Goal: Task Accomplishment & Management: Complete application form

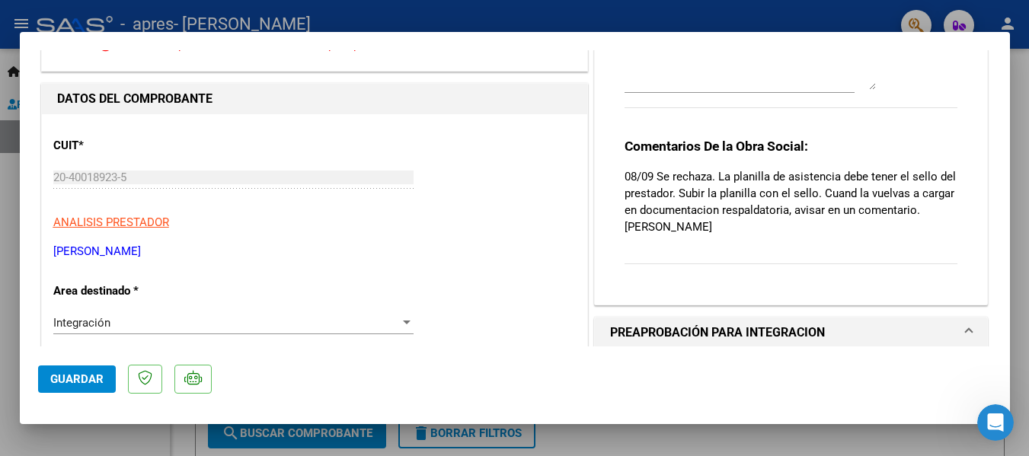
scroll to position [99, 0]
click at [946, 177] on p "08/09 Se rechaza. La planilla de asistencia debe tener el sello del prestador. …" at bounding box center [792, 202] width 334 height 67
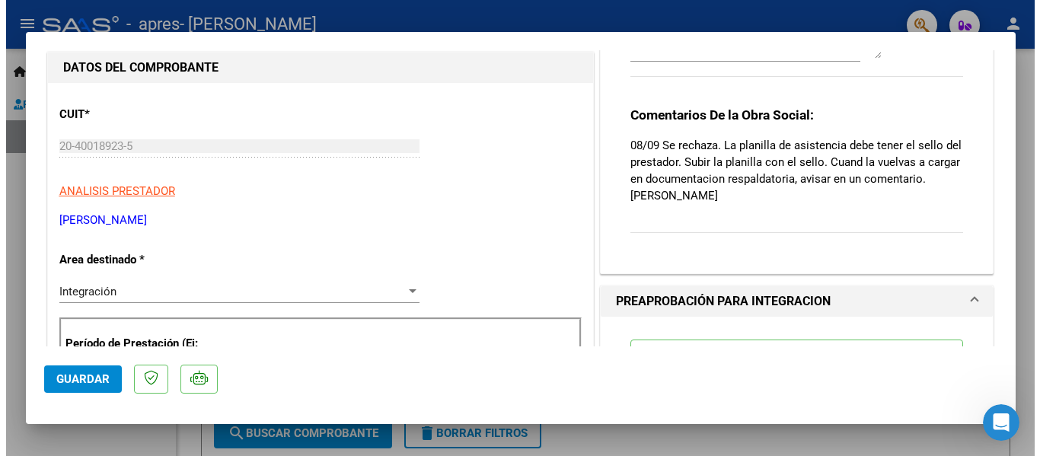
scroll to position [116, 0]
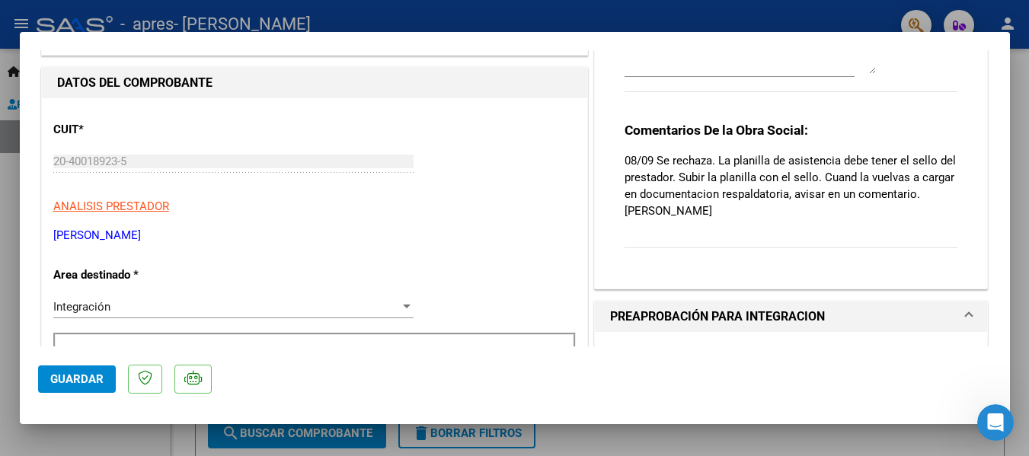
click at [0, 216] on div at bounding box center [514, 228] width 1029 height 456
type input "$ 0,00"
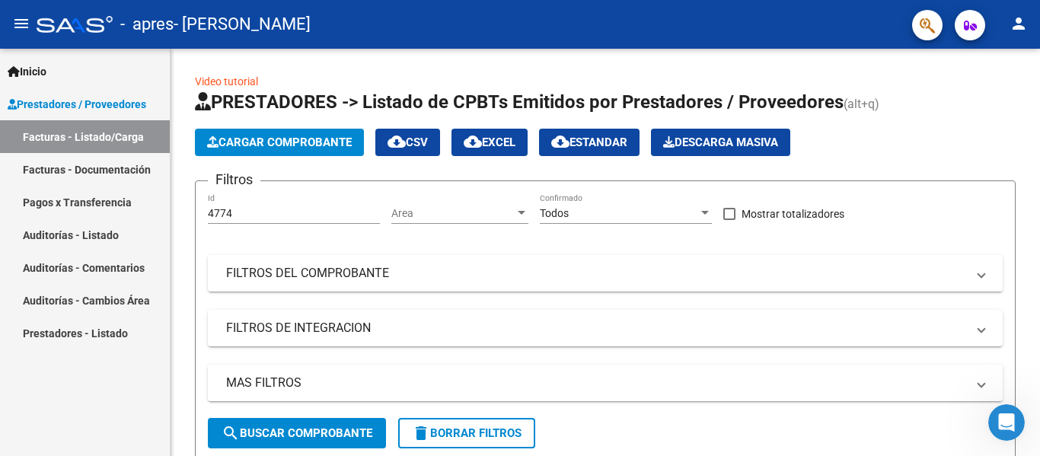
click at [34, 69] on span "Inicio" at bounding box center [27, 71] width 39 height 17
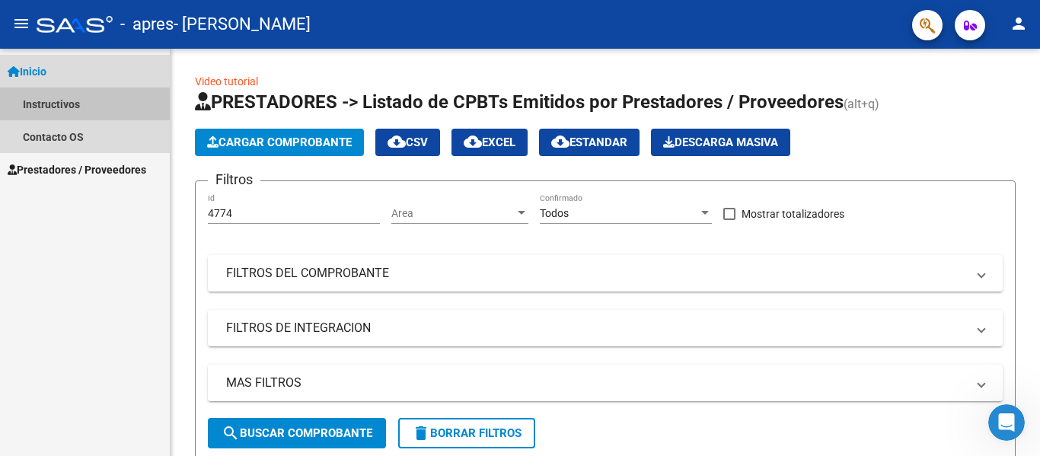
click at [74, 107] on link "Instructivos" at bounding box center [85, 104] width 170 height 33
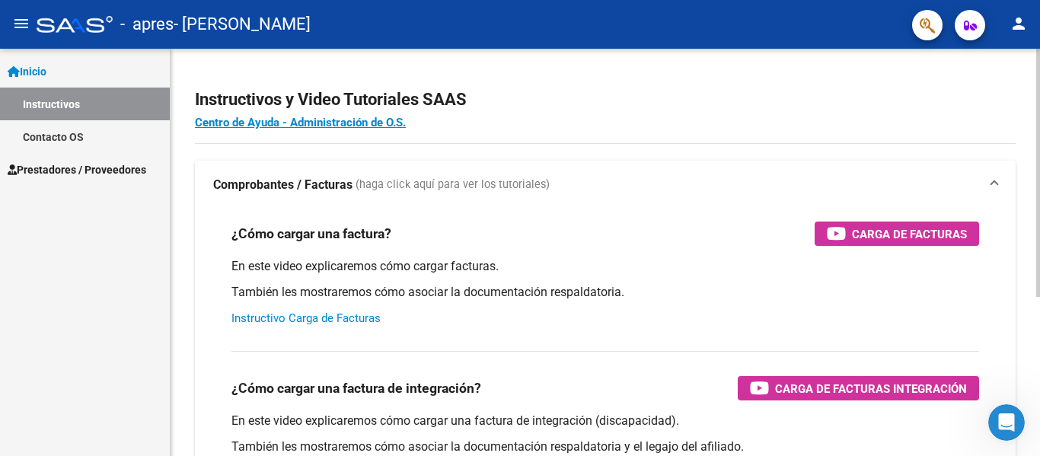
click at [322, 321] on link "Instructivo Carga de Facturas" at bounding box center [306, 319] width 149 height 14
click at [137, 286] on div "Inicio Instructivos Contacto OS Prestadores / Proveedores Facturas - Listado/Ca…" at bounding box center [85, 252] width 170 height 407
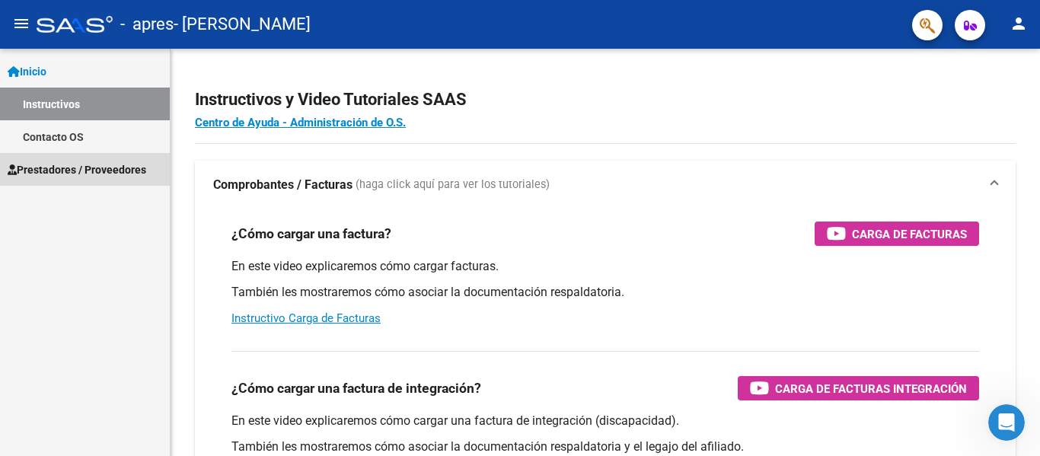
click at [92, 165] on span "Prestadores / Proveedores" at bounding box center [77, 169] width 139 height 17
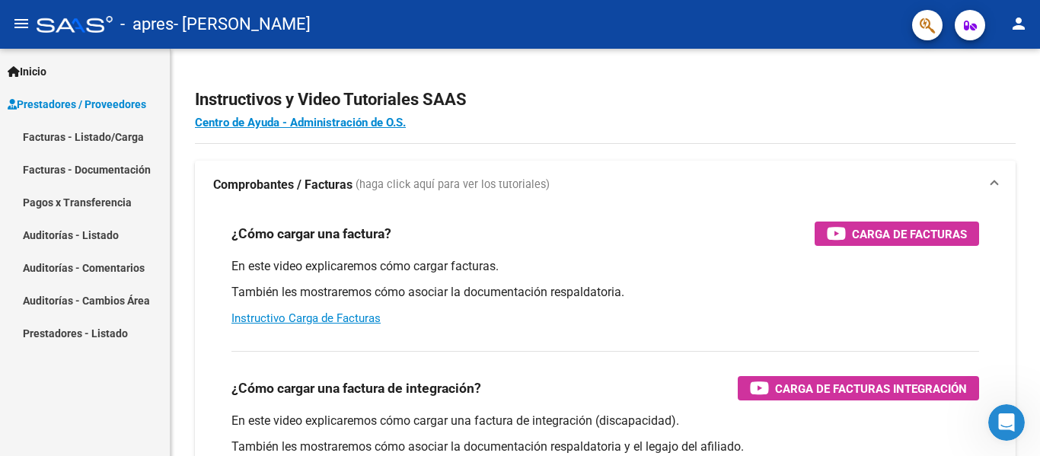
click at [105, 145] on link "Facturas - Listado/Carga" at bounding box center [85, 136] width 170 height 33
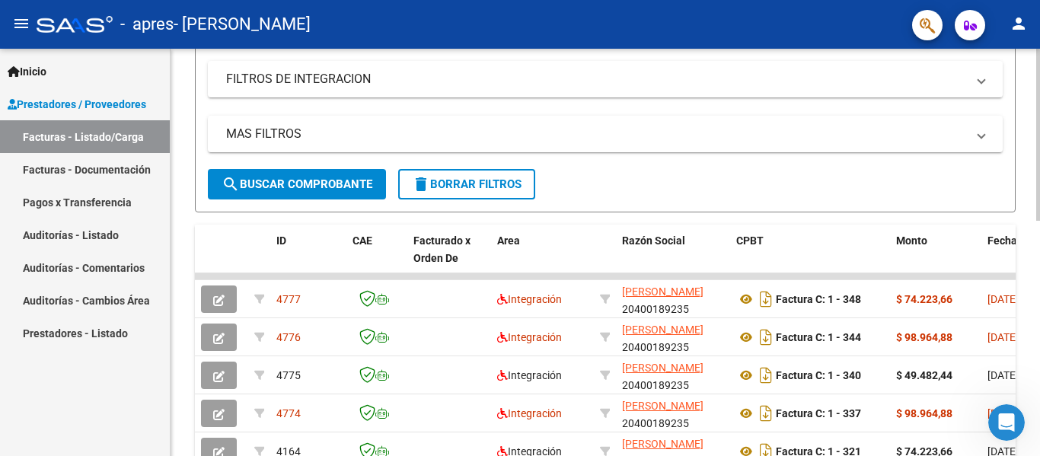
scroll to position [256, 0]
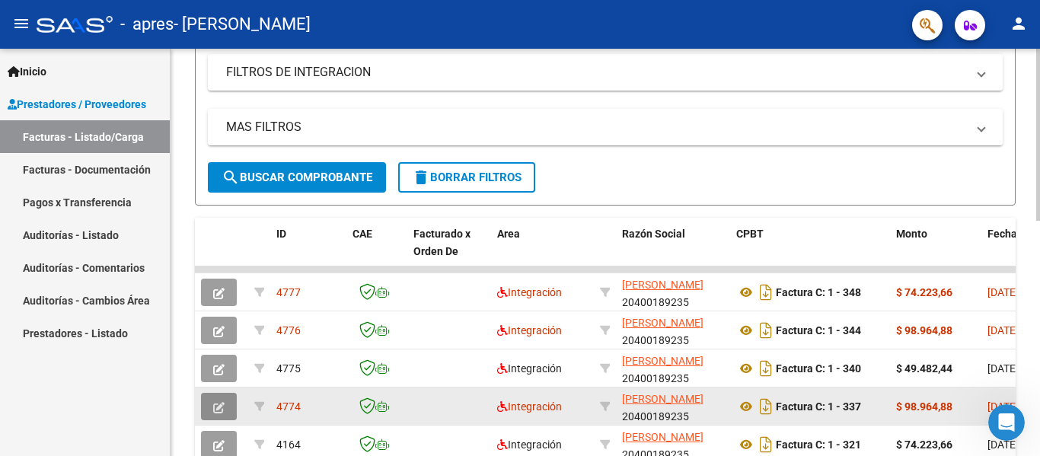
click at [232, 404] on button "button" at bounding box center [219, 406] width 36 height 27
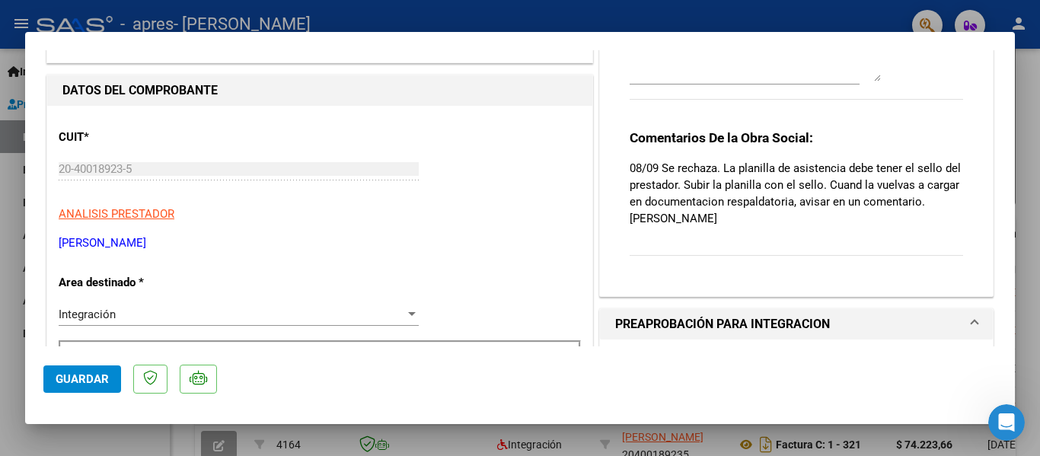
scroll to position [112, 0]
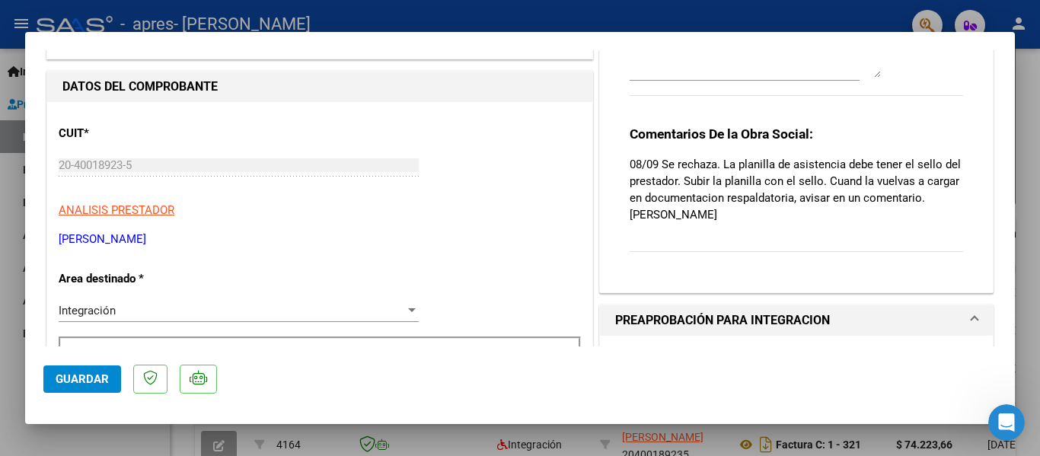
click at [155, 284] on p "Area destinado *" at bounding box center [137, 279] width 157 height 18
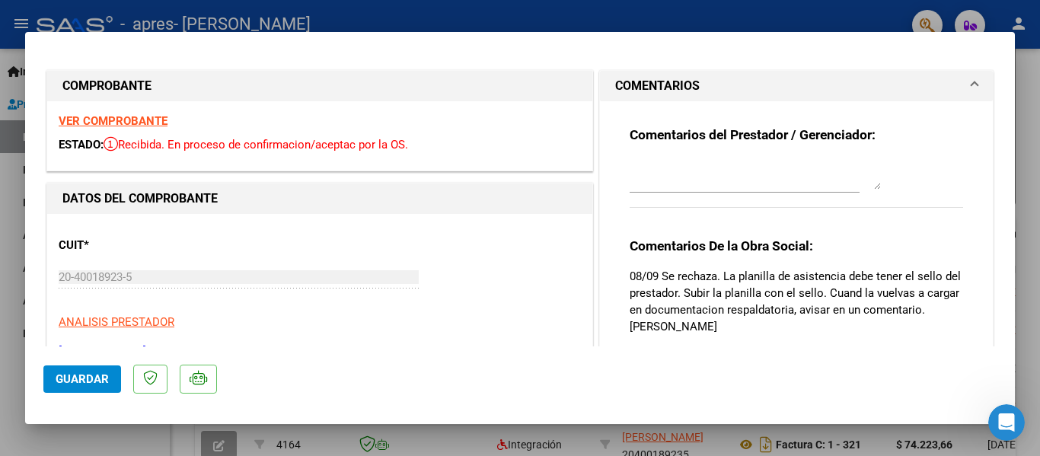
click at [699, 180] on textarea at bounding box center [755, 174] width 251 height 30
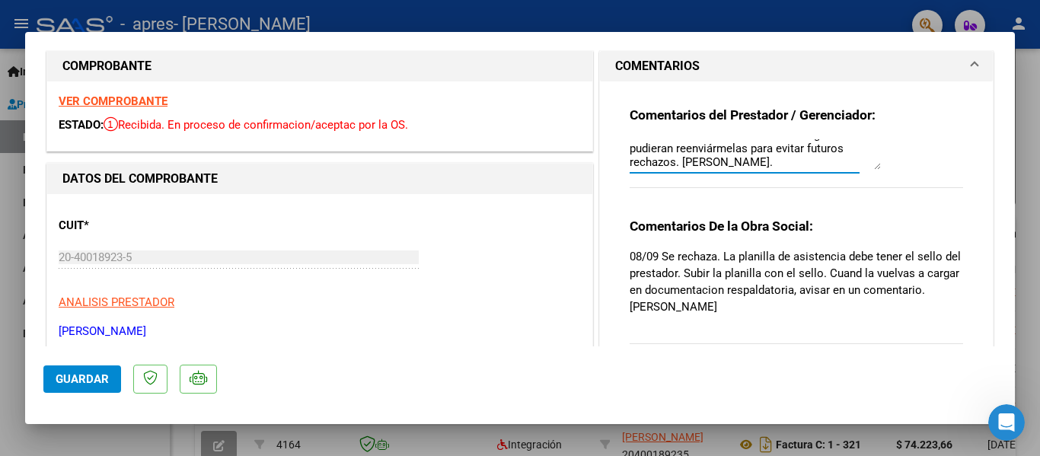
scroll to position [19, 0]
click at [820, 222] on h3 "Comentarios De la Obra Social:" at bounding box center [797, 227] width 334 height 17
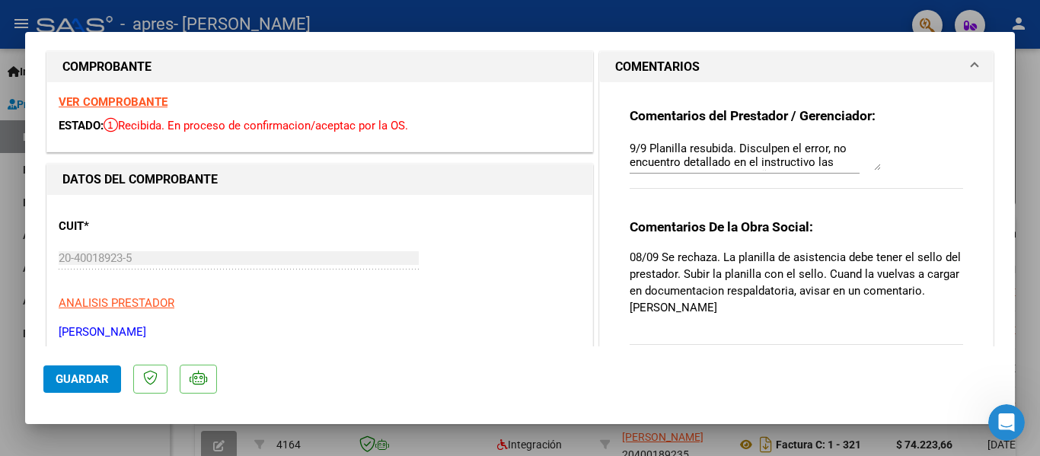
scroll to position [41, 0]
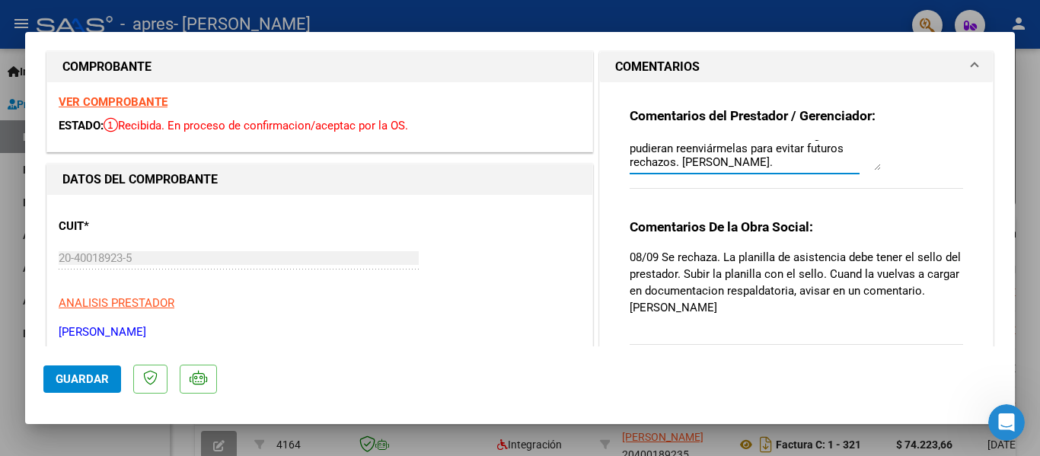
click at [832, 162] on textarea "9/9 Planilla resubida. Disculpen el error, no encuentro detallado en el instruc…" at bounding box center [755, 155] width 251 height 30
type textarea "9/9 Planilla resubida. Disculpen el error, no encuentro detallado en el instruc…"
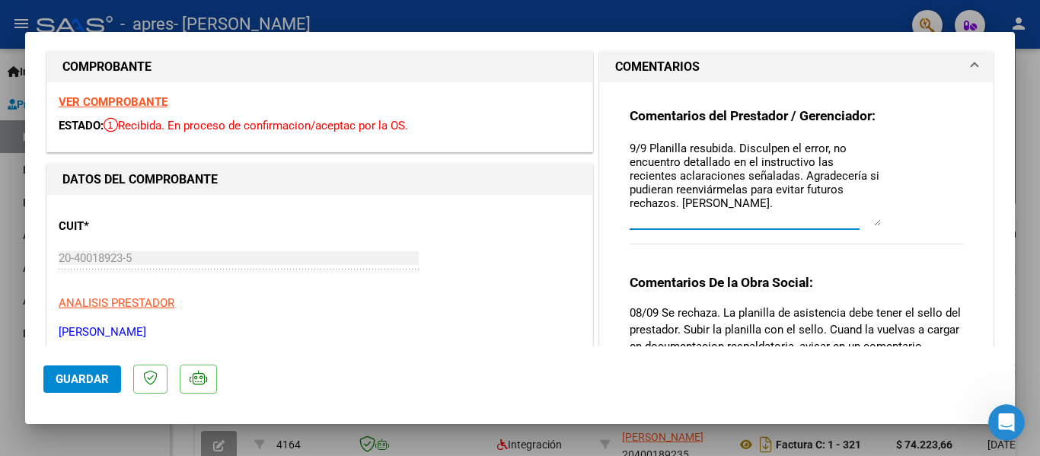
scroll to position [0, 0]
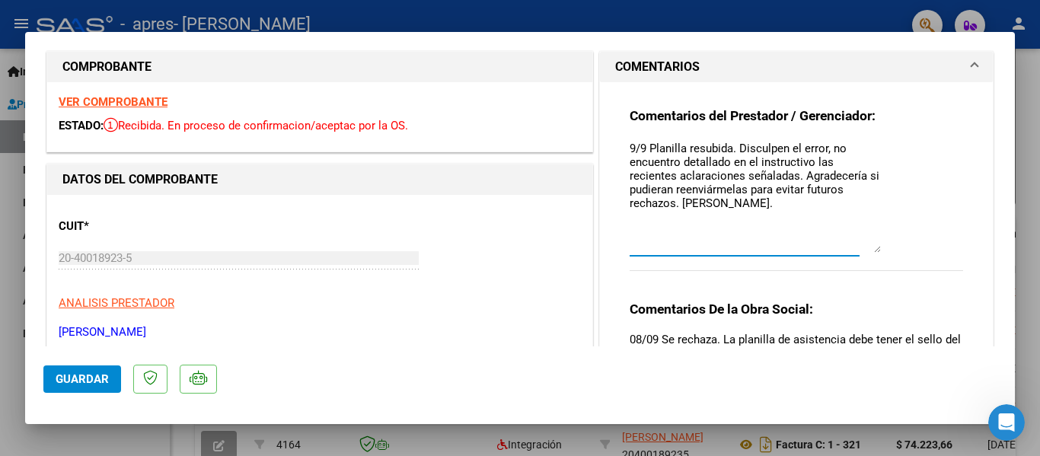
drag, startPoint x: 870, startPoint y: 170, endPoint x: 878, endPoint y: 253, distance: 83.4
click at [878, 253] on div "Comentarios del Prestador / Gerenciador: 9/9 Planilla resubida. Disculpen el er…" at bounding box center [797, 197] width 334 height 181
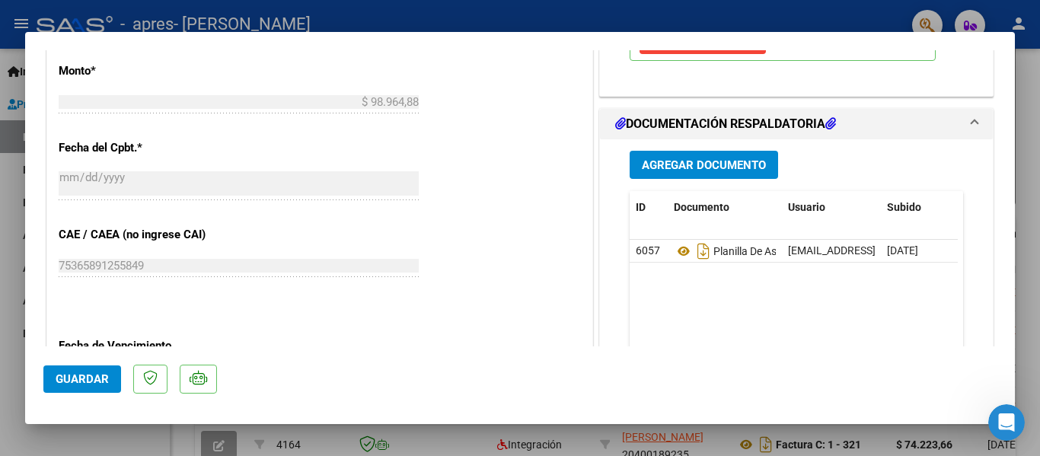
scroll to position [761, 0]
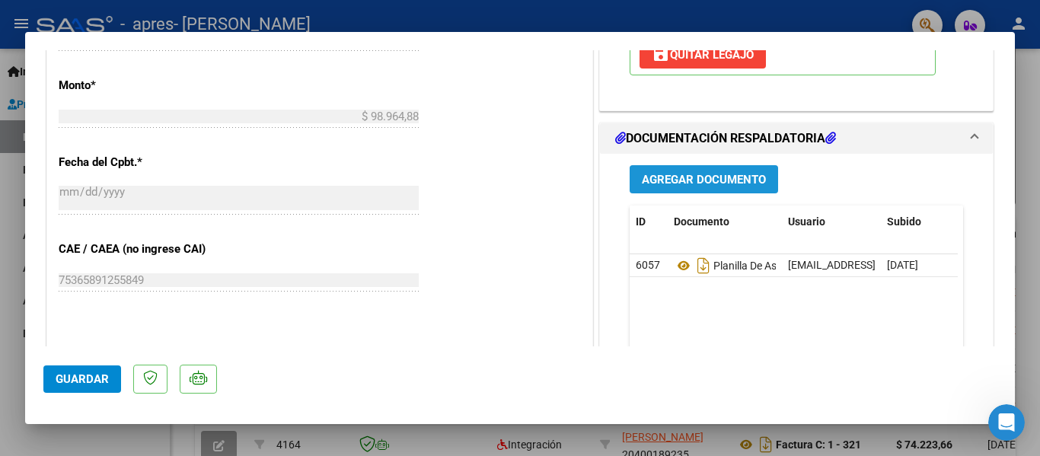
click at [756, 188] on button "Agregar Documento" at bounding box center [704, 179] width 149 height 28
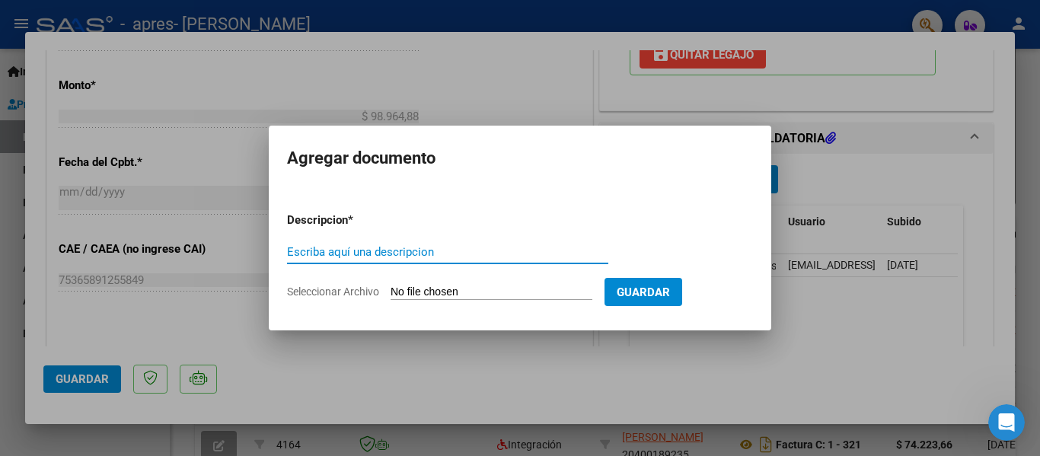
click at [562, 246] on input "Escriba aquí una descripcion" at bounding box center [447, 252] width 321 height 14
type input "Planilla de Asistencia"
click at [551, 286] on input "Seleccionar Archivo" at bounding box center [492, 293] width 202 height 14
type input "C:\fakepath\[DATE] (A).pdf"
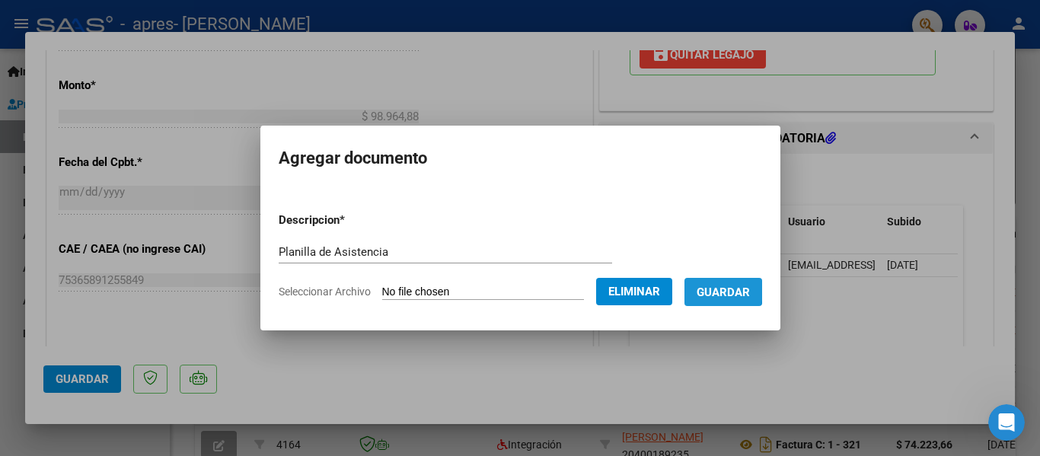
click at [726, 291] on span "Guardar" at bounding box center [723, 293] width 53 height 14
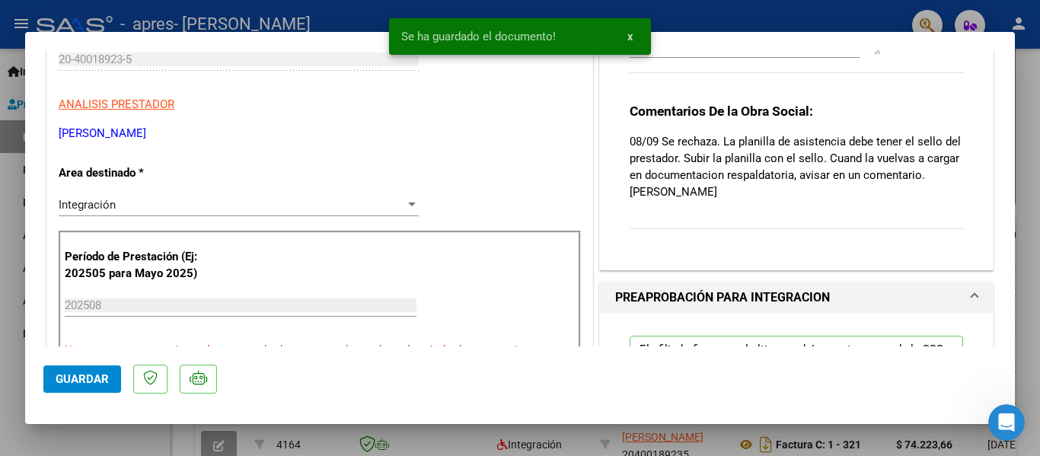
scroll to position [0, 0]
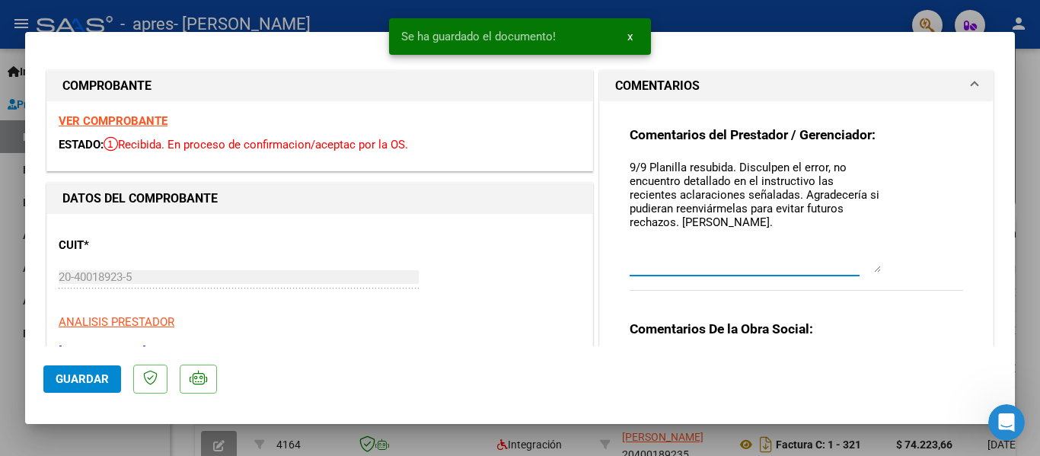
click at [813, 259] on textarea "9/9 Planilla resubida. Disculpen el error, no encuentro detallado en el instruc…" at bounding box center [755, 215] width 251 height 113
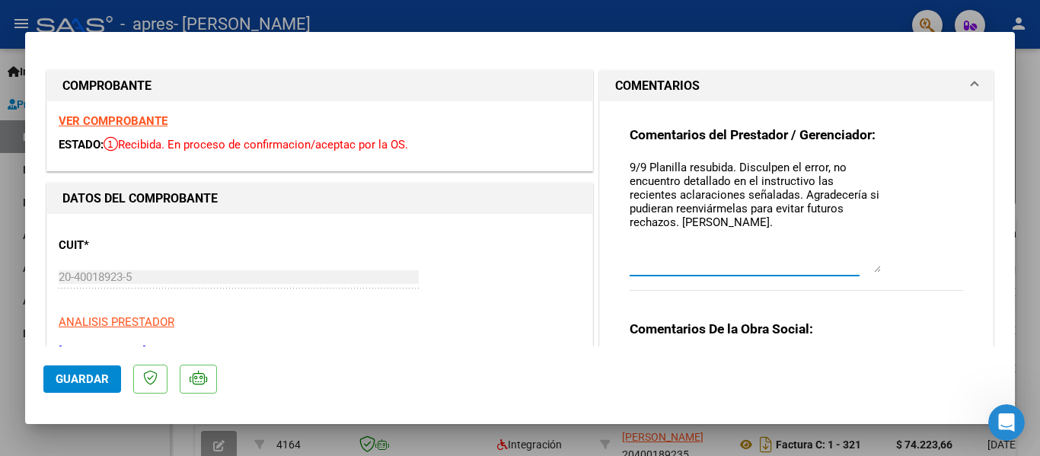
drag, startPoint x: 813, startPoint y: 259, endPoint x: 750, endPoint y: 209, distance: 79.7
click at [750, 209] on textarea "9/9 Planilla resubida. Disculpen el error, no encuentro detallado en el instruc…" at bounding box center [755, 215] width 251 height 113
type textarea "9/9 Planilla resubida. Disculpen el error, no encuentro detallado en el instruc…"
click at [103, 372] on span "Guardar" at bounding box center [82, 379] width 53 height 14
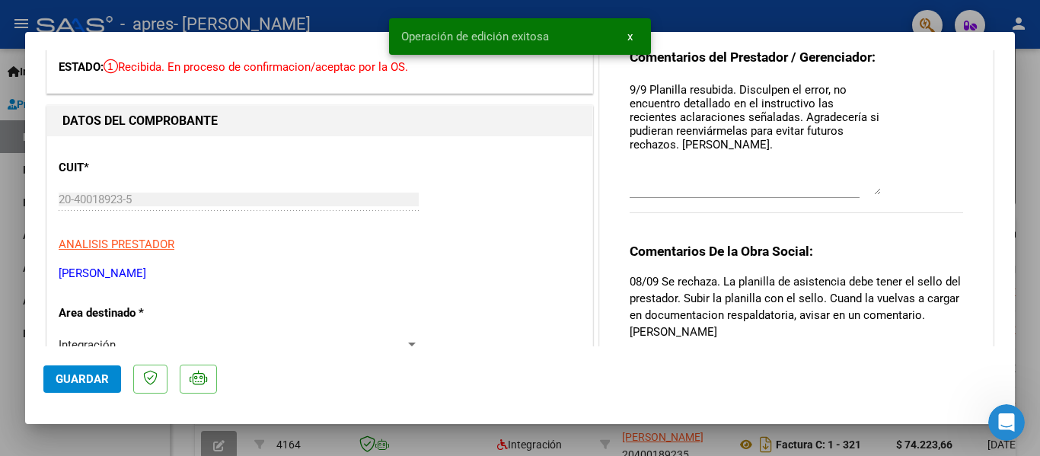
scroll to position [71, 0]
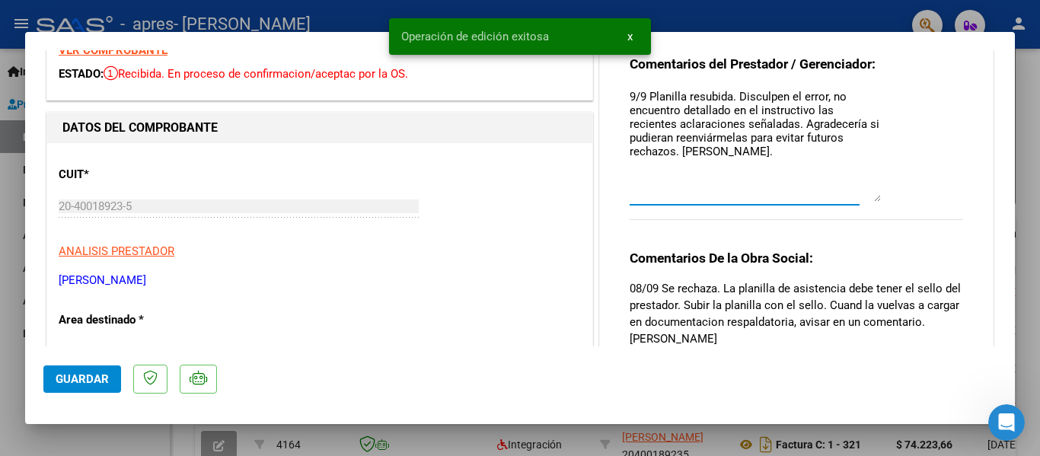
click at [793, 155] on textarea "9/9 Planilla resubida. Disculpen el error, no encuentro detallado en el instruc…" at bounding box center [755, 144] width 251 height 113
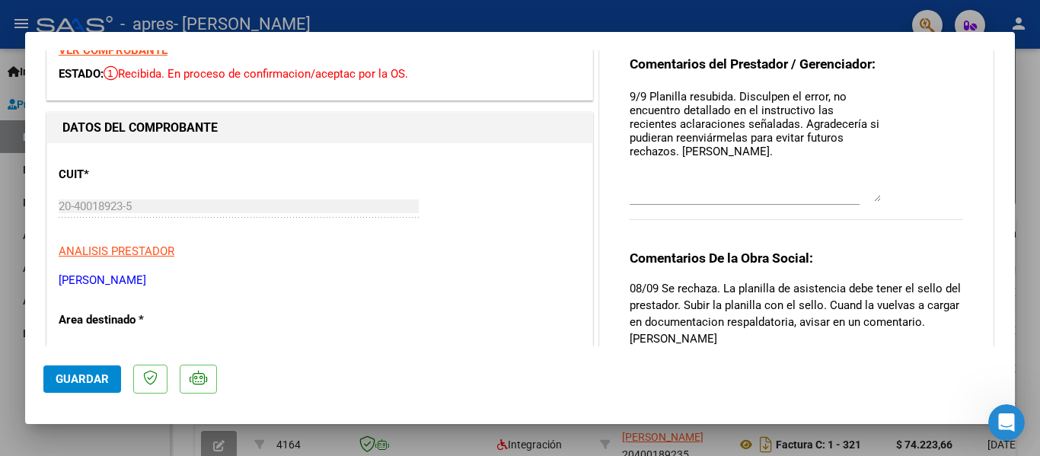
click at [1028, 165] on div at bounding box center [520, 228] width 1040 height 456
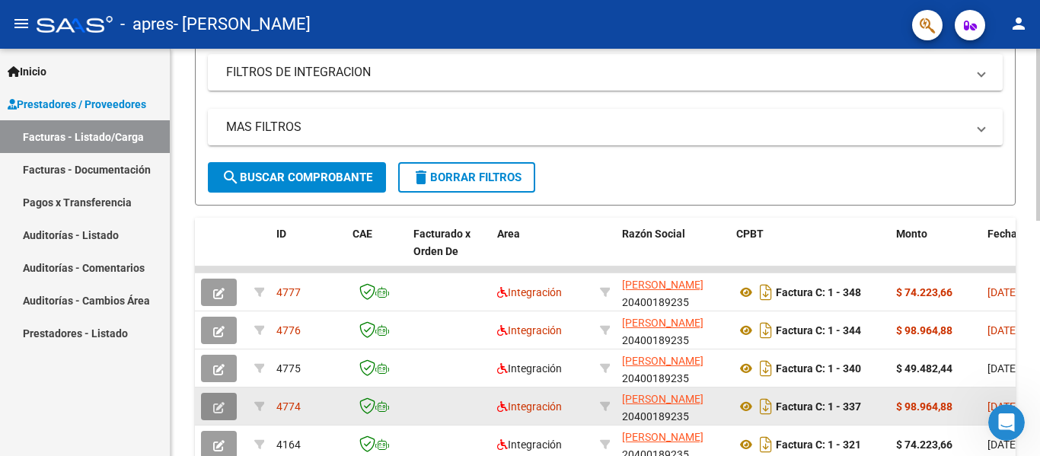
click at [209, 411] on button "button" at bounding box center [219, 406] width 36 height 27
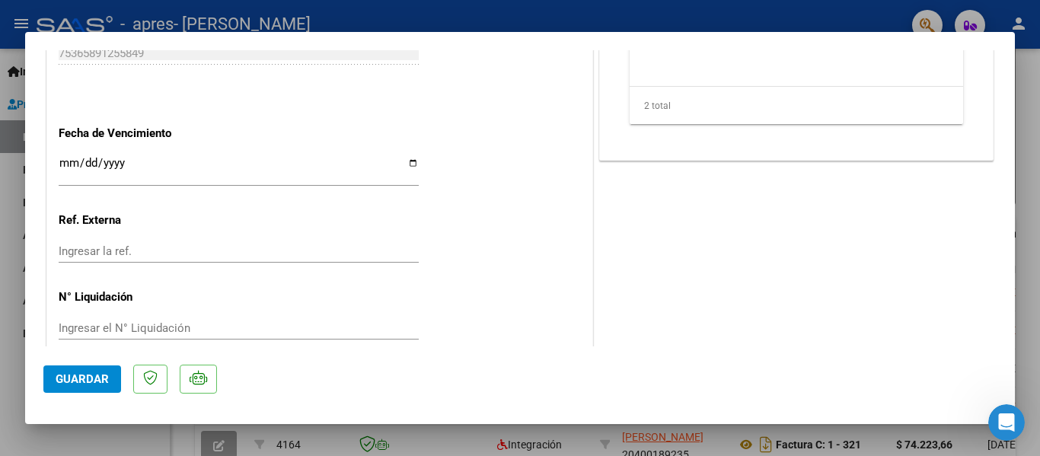
scroll to position [1011, 0]
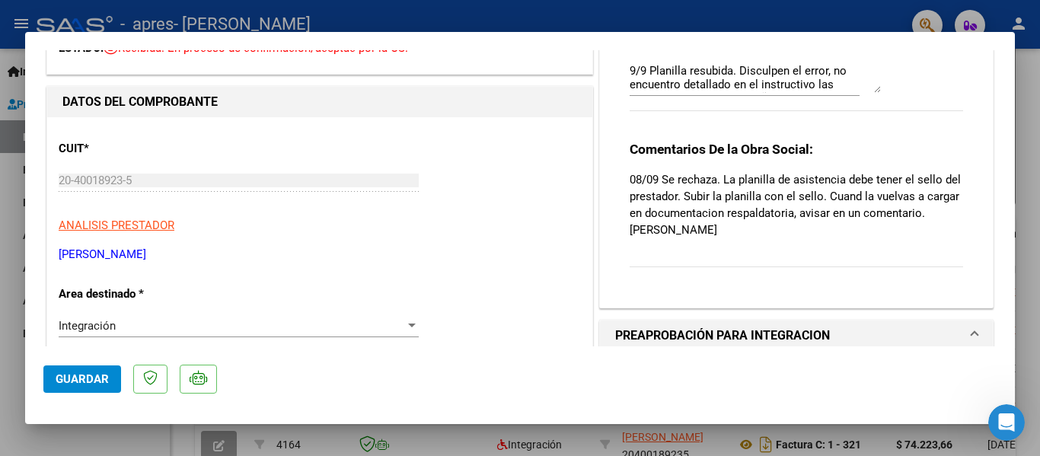
scroll to position [18, 0]
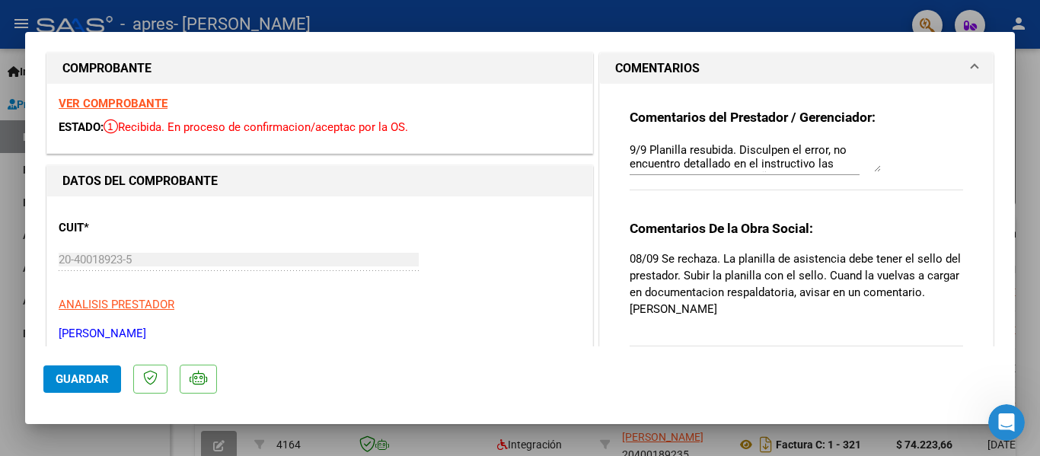
click at [972, 75] on span at bounding box center [975, 68] width 6 height 18
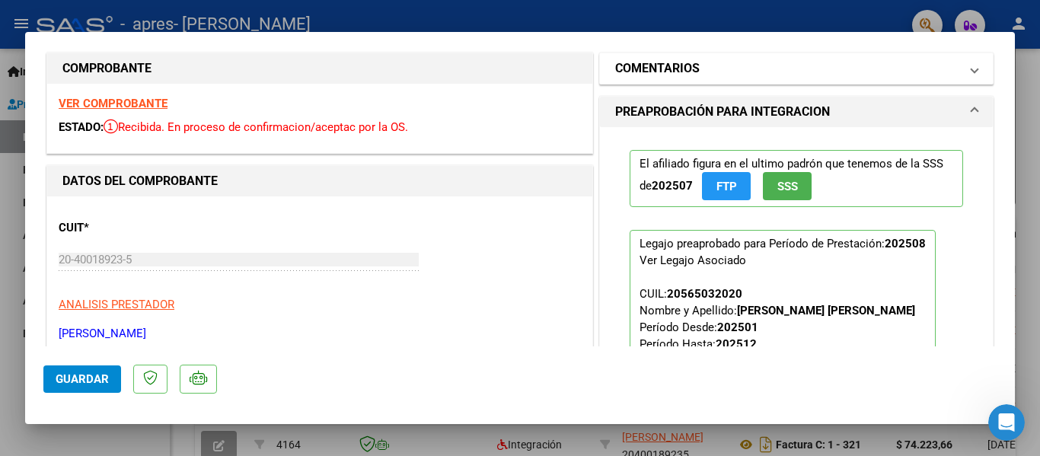
click at [972, 75] on span at bounding box center [975, 68] width 6 height 18
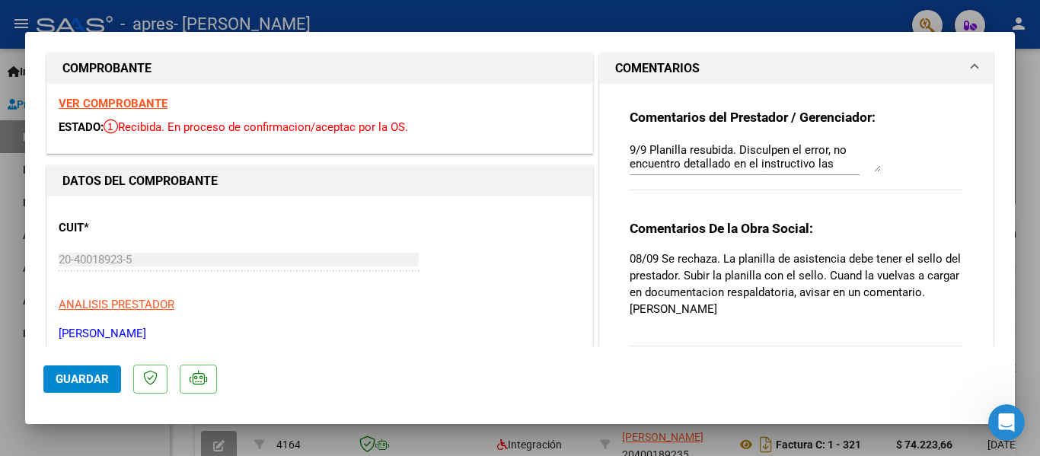
click at [1028, 114] on div at bounding box center [520, 228] width 1040 height 456
type input "$ 0,00"
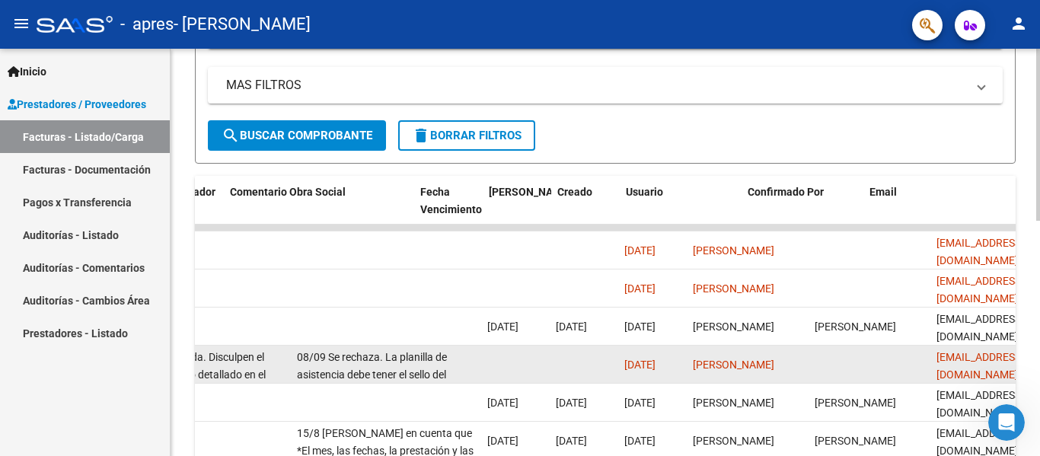
scroll to position [0, 2390]
